Goal: Task Accomplishment & Management: Complete application form

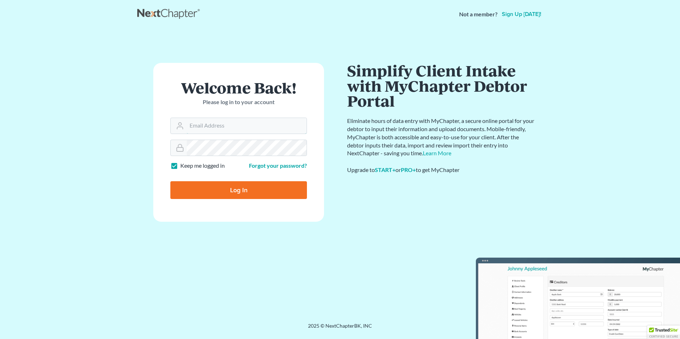
type input "[EMAIL_ADDRESS][DOMAIN_NAME]"
click at [236, 193] on input "Log In" at bounding box center [238, 190] width 137 height 18
type input "Thinking..."
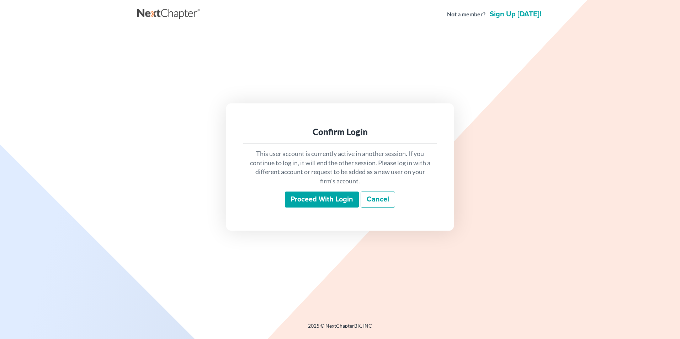
click at [316, 196] on input "Proceed with login" at bounding box center [322, 200] width 74 height 16
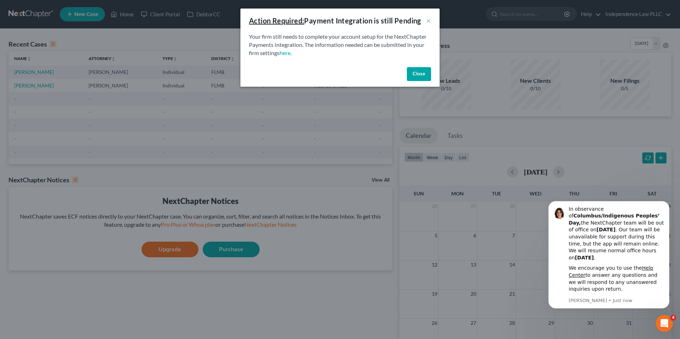
click at [413, 72] on button "Close" at bounding box center [419, 74] width 24 height 14
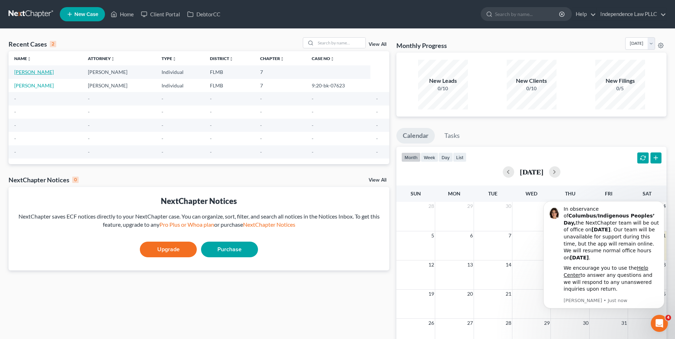
click at [37, 73] on link "Leuthner, Kimberly" at bounding box center [33, 72] width 39 height 6
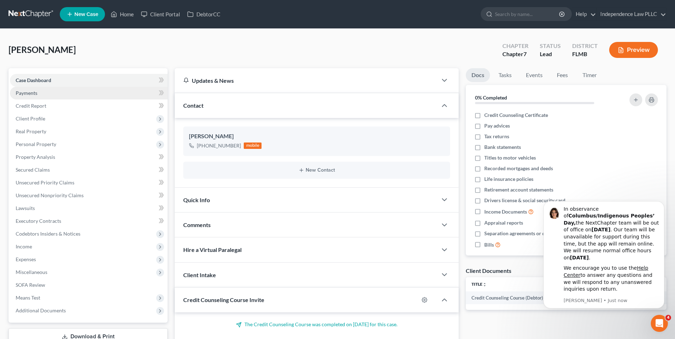
click at [29, 96] on link "Payments" at bounding box center [89, 93] width 158 height 13
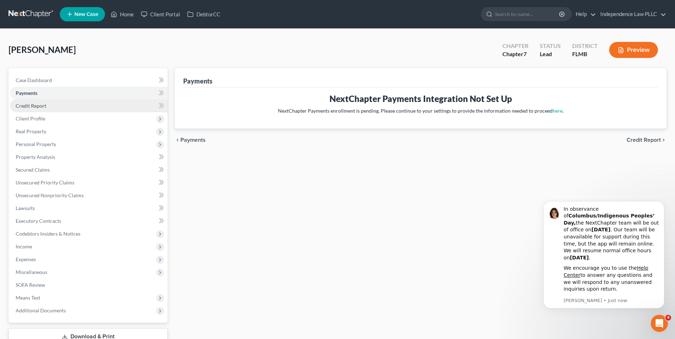
click at [29, 103] on span "Credit Report" at bounding box center [31, 106] width 31 height 6
click at [36, 107] on span "Credit Report" at bounding box center [31, 106] width 31 height 6
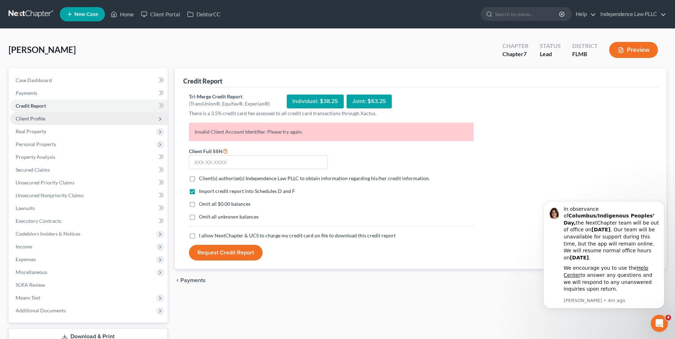
click at [38, 118] on span "Client Profile" at bounding box center [31, 119] width 30 height 6
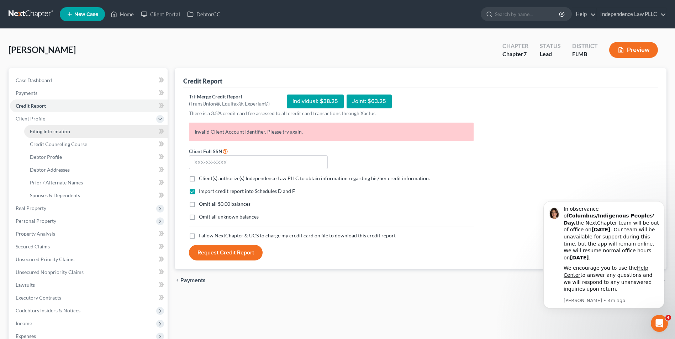
click at [39, 131] on span "Filing Information" at bounding box center [50, 131] width 40 height 6
click at [40, 131] on span "Filing Information" at bounding box center [50, 131] width 40 height 6
select select "1"
select select "0"
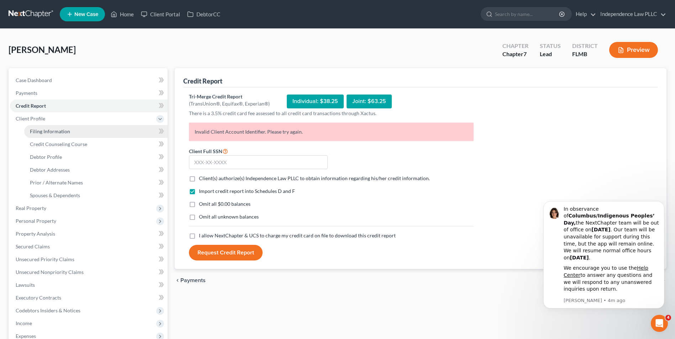
select select "9"
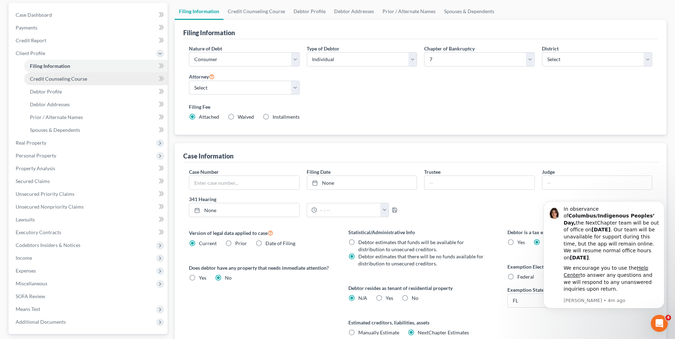
scroll to position [71, 0]
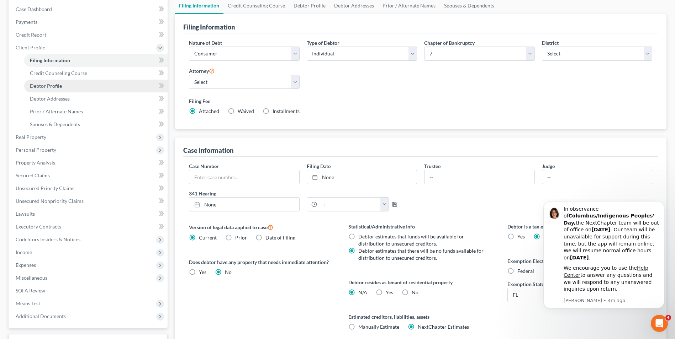
click at [54, 88] on span "Debtor Profile" at bounding box center [46, 86] width 32 height 6
select select "0"
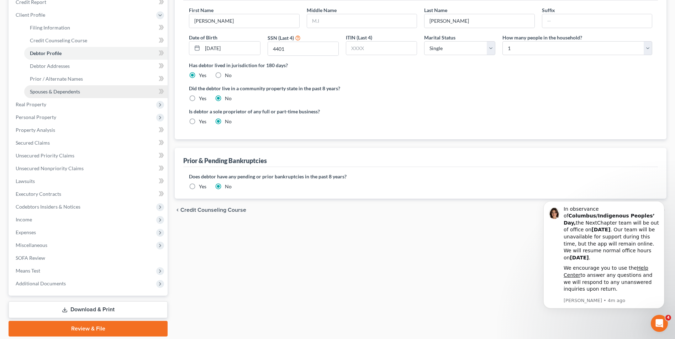
scroll to position [107, 0]
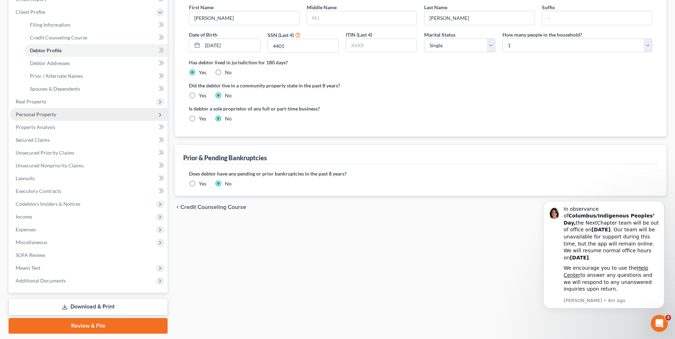
click at [45, 115] on span "Personal Property" at bounding box center [36, 114] width 41 height 6
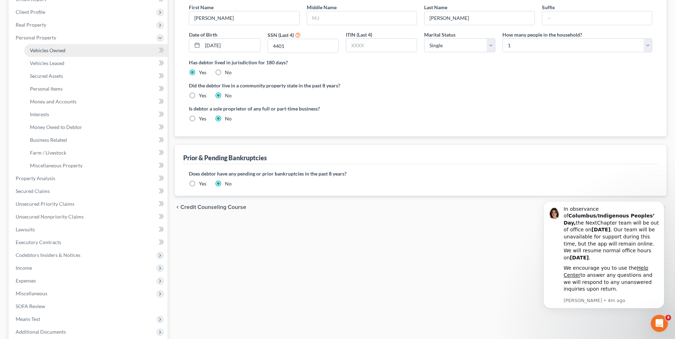
click at [60, 53] on span "Vehicles Owned" at bounding box center [48, 50] width 36 height 6
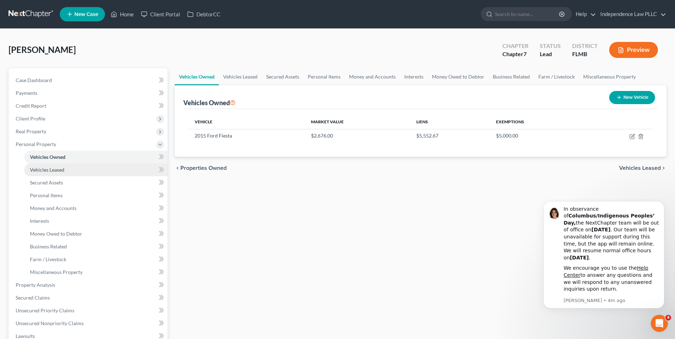
click at [53, 171] on span "Vehicles Leased" at bounding box center [47, 170] width 35 height 6
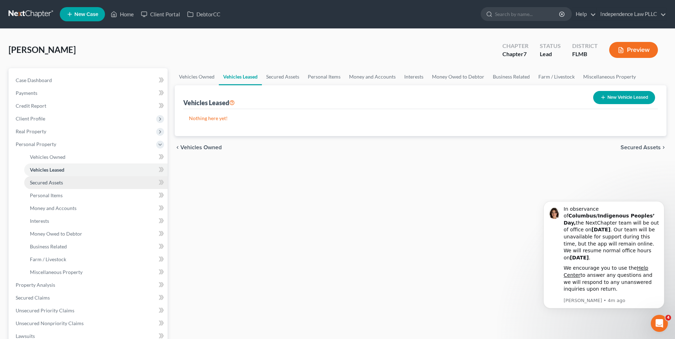
click at [51, 181] on span "Secured Assets" at bounding box center [46, 183] width 33 height 6
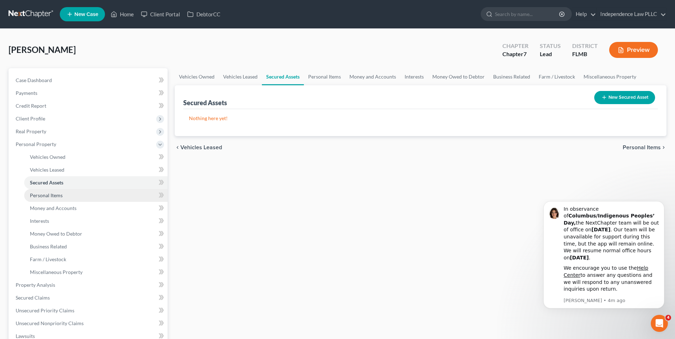
click at [51, 195] on span "Personal Items" at bounding box center [46, 196] width 33 height 6
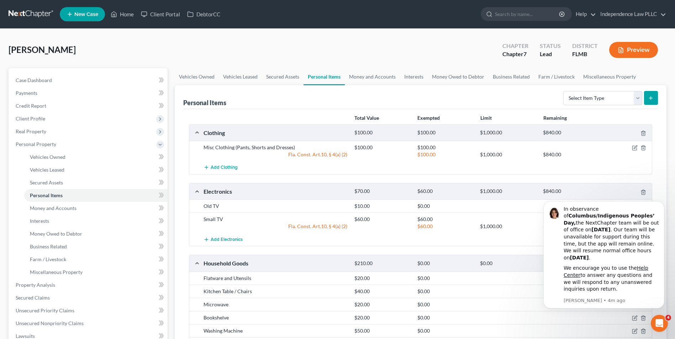
scroll to position [36, 0]
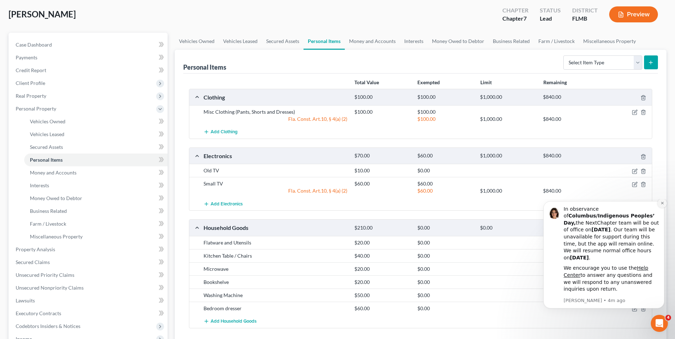
click at [661, 205] on icon "Dismiss notification" at bounding box center [662, 203] width 4 height 4
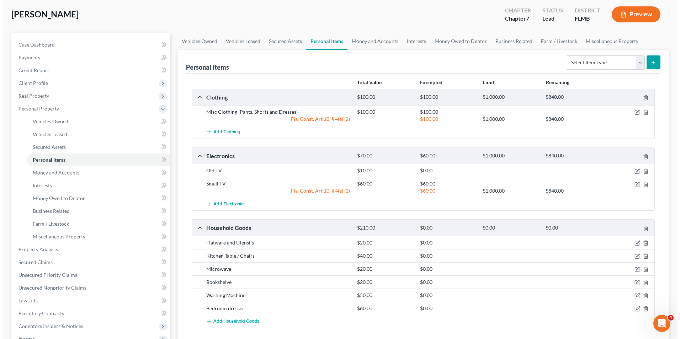
scroll to position [71, 0]
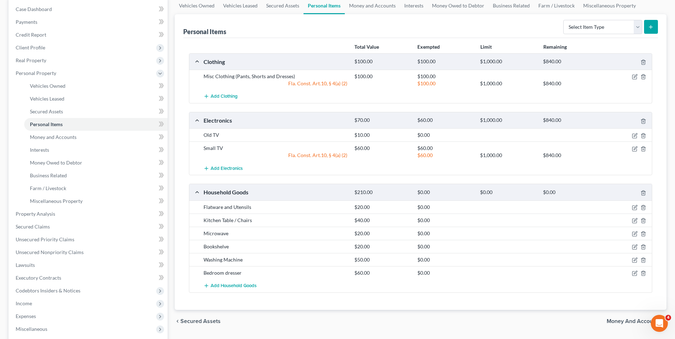
click at [426, 136] on div "$0.00" at bounding box center [445, 135] width 63 height 7
click at [634, 137] on icon "button" at bounding box center [635, 134] width 3 height 3
click at [634, 137] on body "Home New Case Client Portal DebtorCC Independence Law PLLC independencelaw@outl…" at bounding box center [337, 188] width 675 height 519
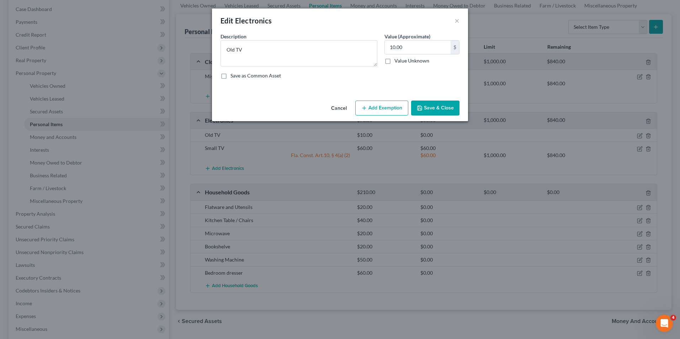
click at [395, 109] on button "Add Exemption" at bounding box center [381, 108] width 53 height 15
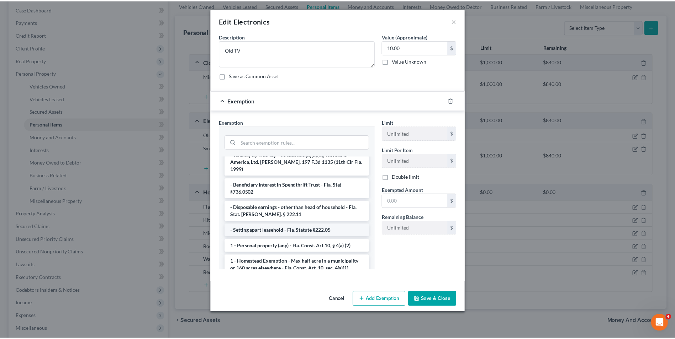
scroll to position [36, 0]
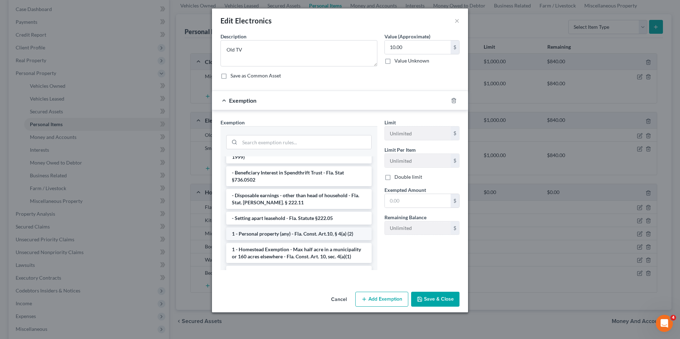
click at [264, 228] on li "1 - Personal property (any) - Fla. Const. Art.10, § 4(a) (2)" at bounding box center [299, 234] width 146 height 13
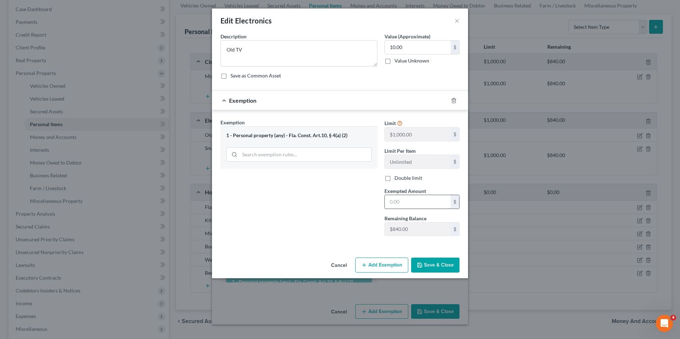
click at [402, 204] on input "text" at bounding box center [418, 202] width 66 height 14
type input "1.00"
type input "1"
type input "10.00"
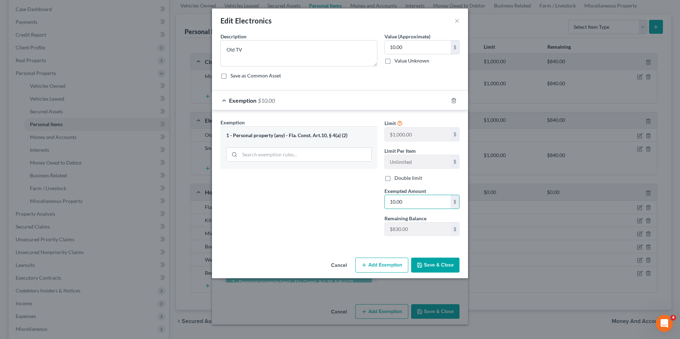
click at [432, 264] on button "Save & Close" at bounding box center [435, 265] width 48 height 15
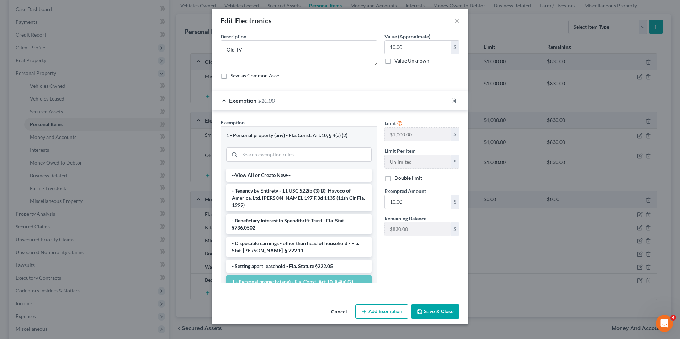
click at [432, 312] on button "Save & Close" at bounding box center [435, 312] width 48 height 15
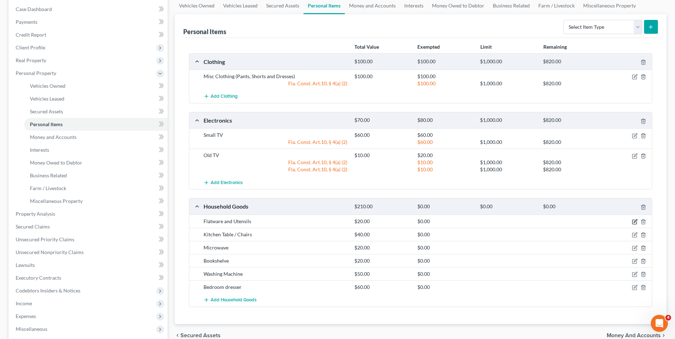
click at [633, 220] on icon "button" at bounding box center [634, 222] width 4 height 4
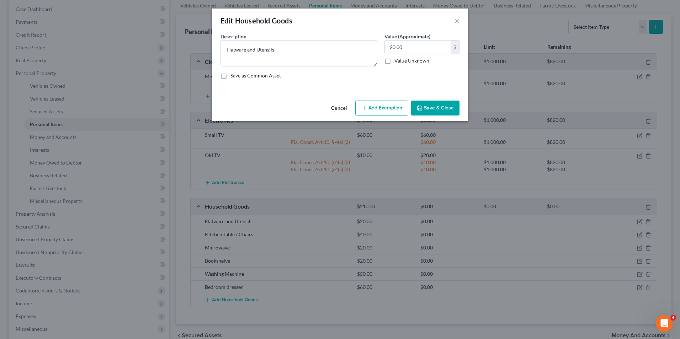
click at [385, 110] on button "Add Exemption" at bounding box center [381, 108] width 53 height 15
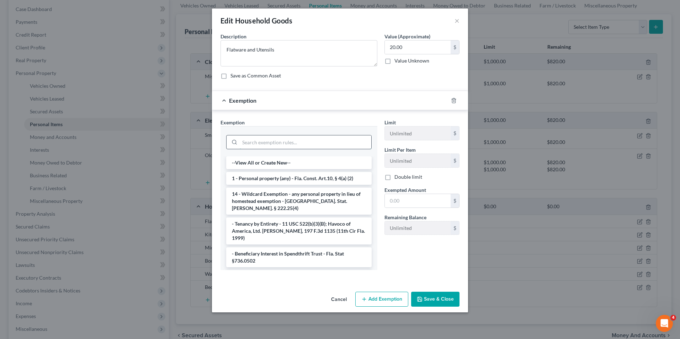
click at [305, 144] on input "search" at bounding box center [306, 143] width 132 height 14
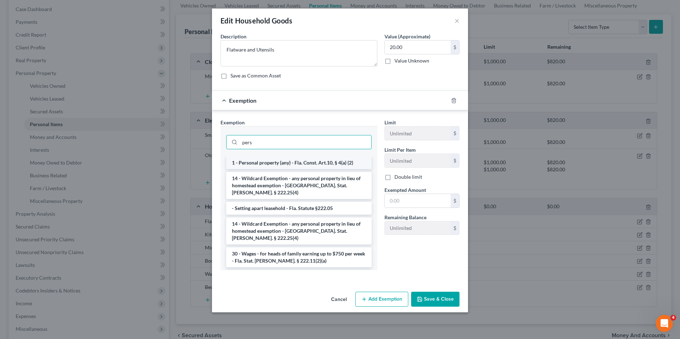
type input "pers"
click at [302, 163] on li "1 - Personal property (any) - Fla. Const. Art.10, § 4(a) (2)" at bounding box center [299, 163] width 146 height 13
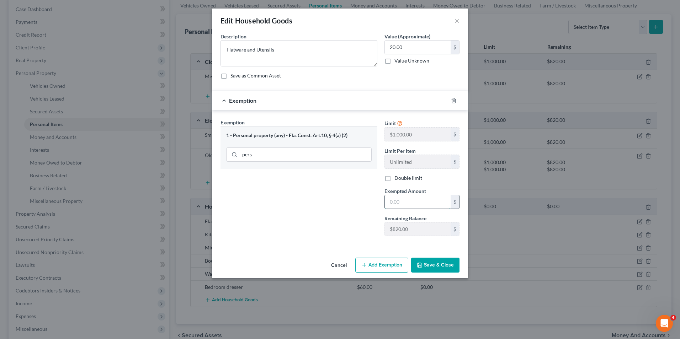
click at [407, 206] on input "text" at bounding box center [418, 202] width 66 height 14
type input "20.00"
click at [444, 270] on button "Save & Close" at bounding box center [435, 265] width 48 height 15
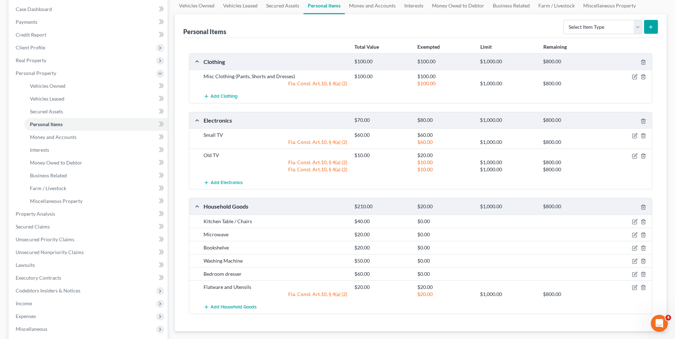
click at [417, 222] on div "$0.00" at bounding box center [445, 221] width 63 height 7
click at [635, 221] on icon "button" at bounding box center [635, 221] width 3 height 3
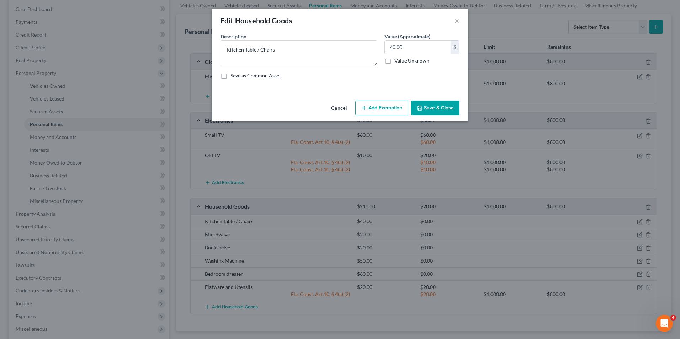
click at [381, 109] on button "Add Exemption" at bounding box center [381, 108] width 53 height 15
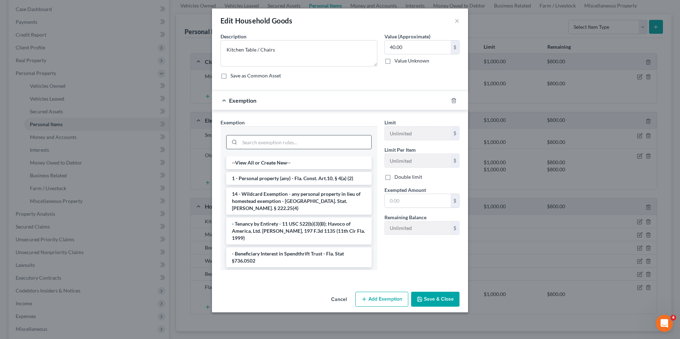
click at [280, 144] on input "search" at bounding box center [306, 143] width 132 height 14
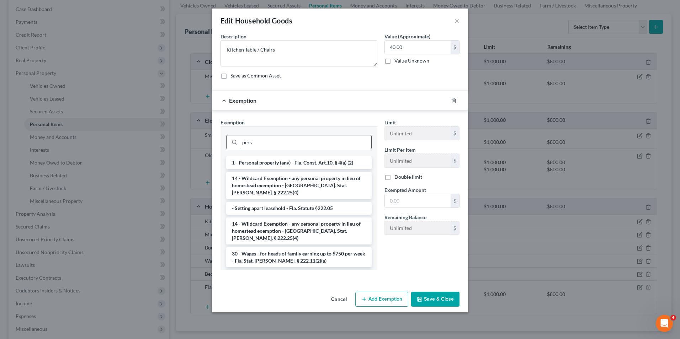
type input "pers"
click at [284, 161] on li "1 - Personal property (any) - Fla. Const. Art.10, § 4(a) (2)" at bounding box center [299, 163] width 146 height 13
click at [284, 149] on input "pers" at bounding box center [306, 143] width 132 height 14
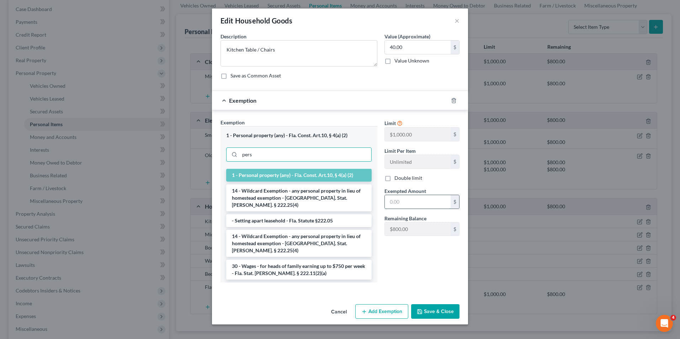
click at [408, 202] on input "text" at bounding box center [418, 202] width 66 height 14
type input "40.00"
click at [431, 310] on button "Save & Close" at bounding box center [435, 312] width 48 height 15
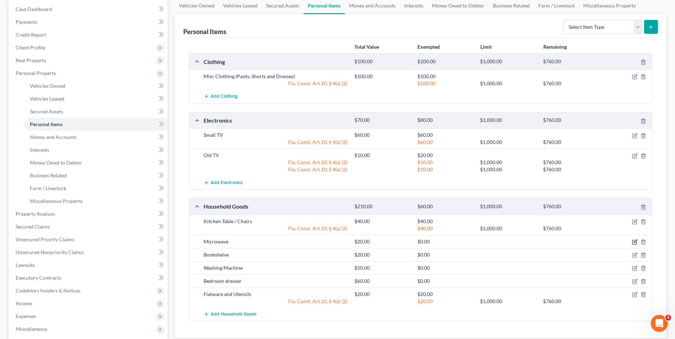
click at [636, 241] on icon "button" at bounding box center [635, 242] width 6 height 6
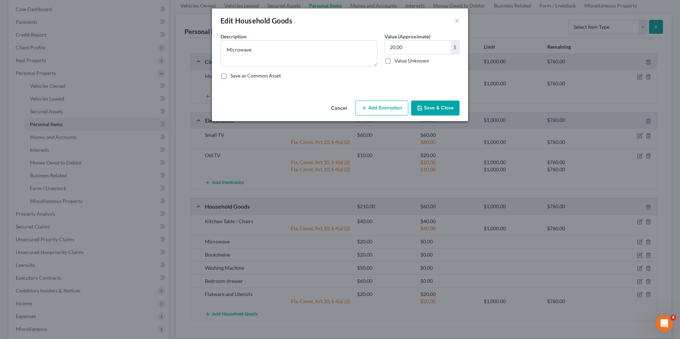
click at [384, 109] on button "Add Exemption" at bounding box center [381, 108] width 53 height 15
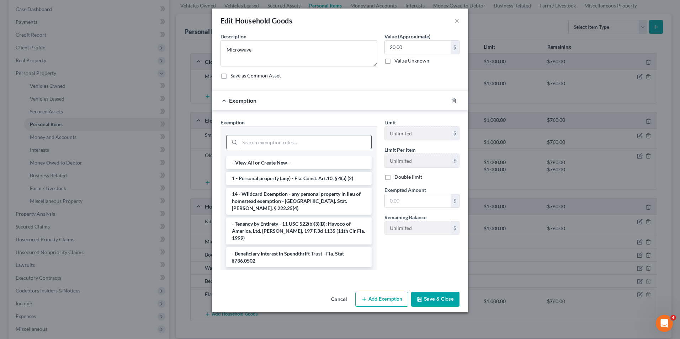
click at [291, 144] on input "search" at bounding box center [306, 143] width 132 height 14
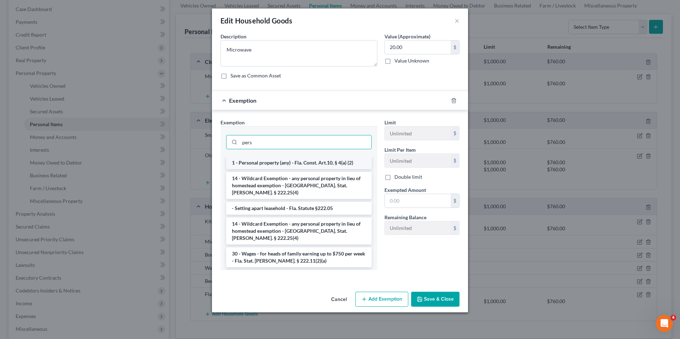
type input "pers"
click at [278, 164] on li "1 - Personal property (any) - Fla. Const. Art.10, § 4(a) (2)" at bounding box center [299, 163] width 146 height 13
click at [278, 157] on div "pers" at bounding box center [299, 141] width 157 height 30
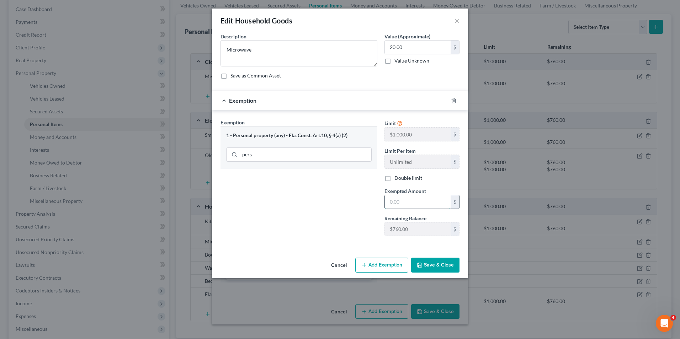
click at [412, 204] on input "text" at bounding box center [418, 202] width 66 height 14
type input "2.00"
type input "2"
type input "20.00"
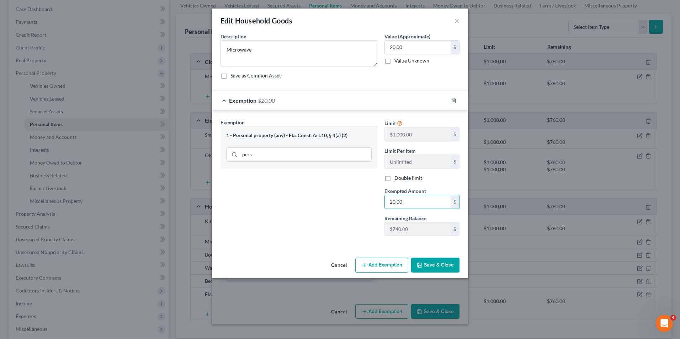
click at [433, 262] on button "Save & Close" at bounding box center [435, 265] width 48 height 15
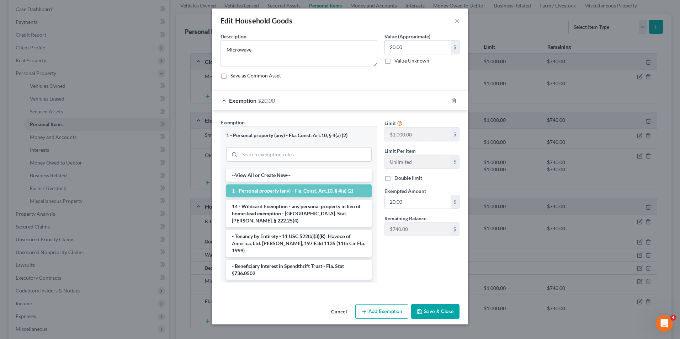
click at [288, 190] on li "1 - Personal property (any) - Fla. Const. Art.10, § 4(a) (2)" at bounding box center [299, 191] width 146 height 13
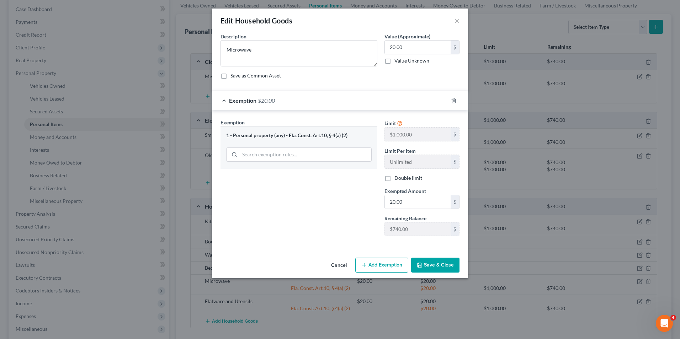
click at [436, 261] on button "Save & Close" at bounding box center [435, 265] width 48 height 15
